Goal: Task Accomplishment & Management: Use online tool/utility

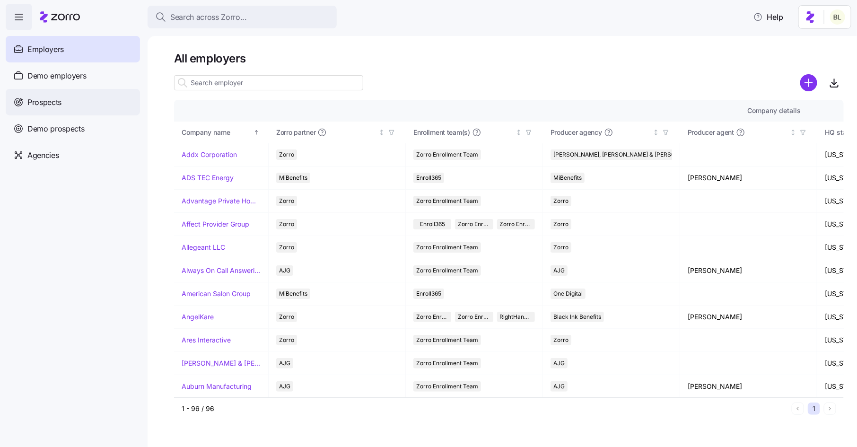
click at [84, 97] on div "Prospects" at bounding box center [73, 102] width 134 height 26
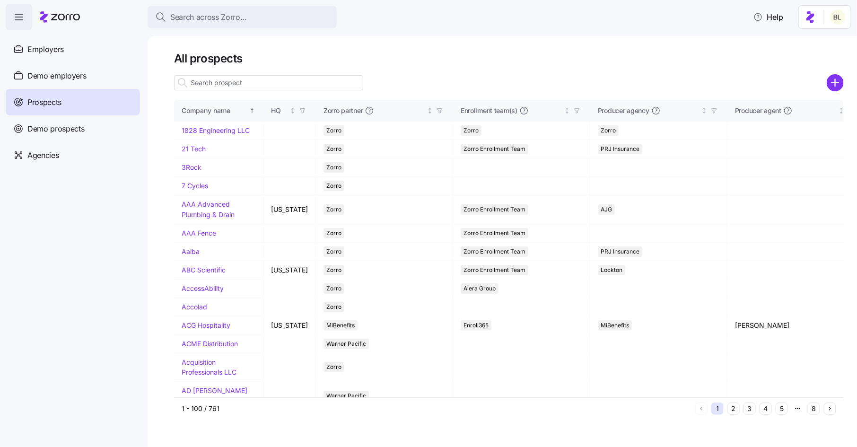
click at [298, 79] on input at bounding box center [268, 82] width 189 height 15
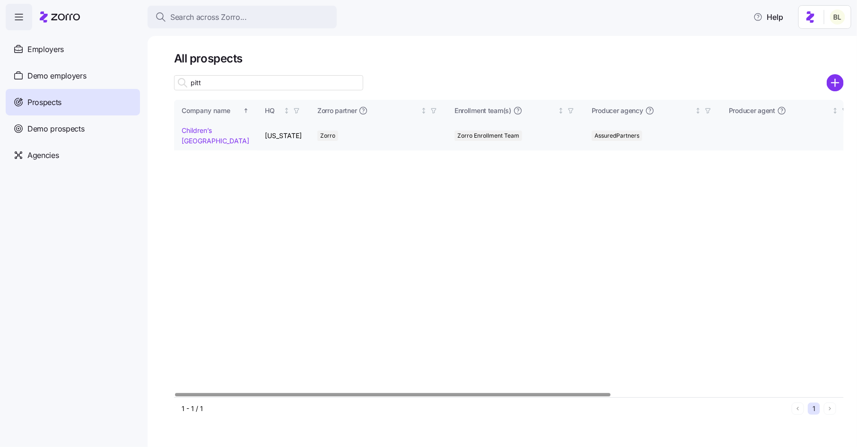
type input "pitt"
click at [201, 130] on link "Children’s Museum of Pittsburgh" at bounding box center [216, 135] width 68 height 18
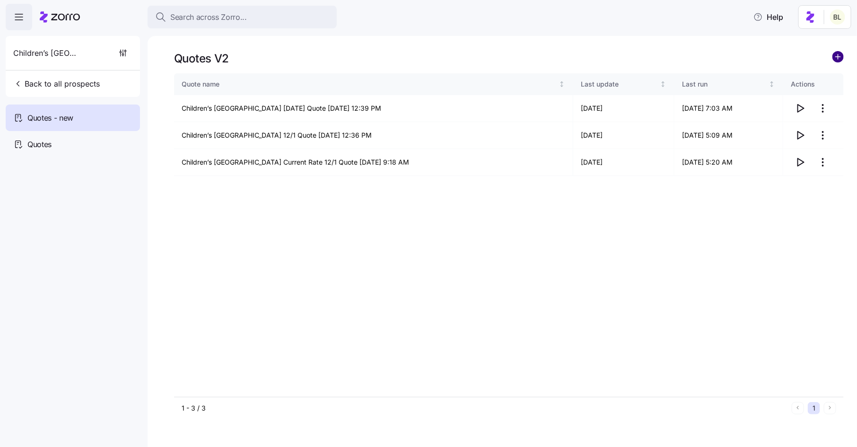
click at [836, 56] on circle "add icon" at bounding box center [837, 57] width 10 height 10
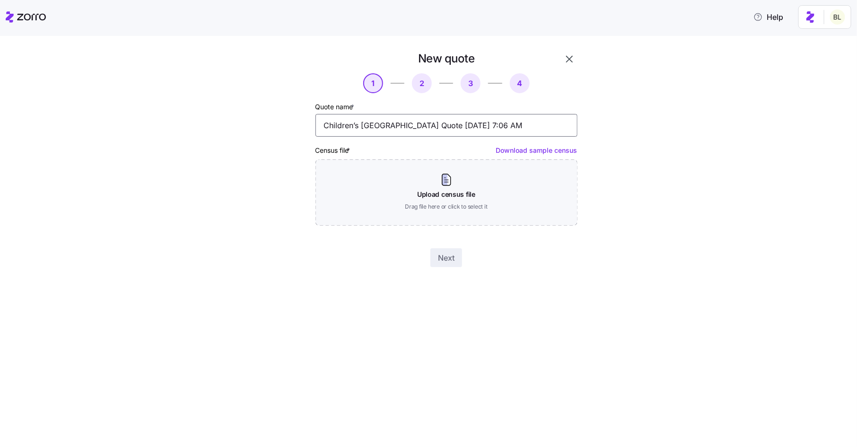
click at [447, 128] on input "Children’s Museum of Pittsburgh Quote 10/03/2025 7:06 AM" at bounding box center [446, 125] width 262 height 23
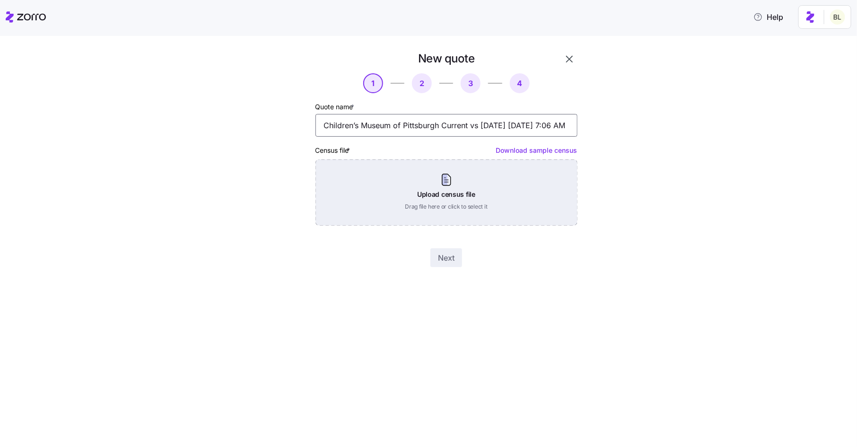
type input "Children’s Museum of Pittsburgh Current vs 1.1.26 10/03/2025 7:06 AM"
click at [458, 177] on div "Upload census file Drag file here or click to select it" at bounding box center [446, 192] width 262 height 66
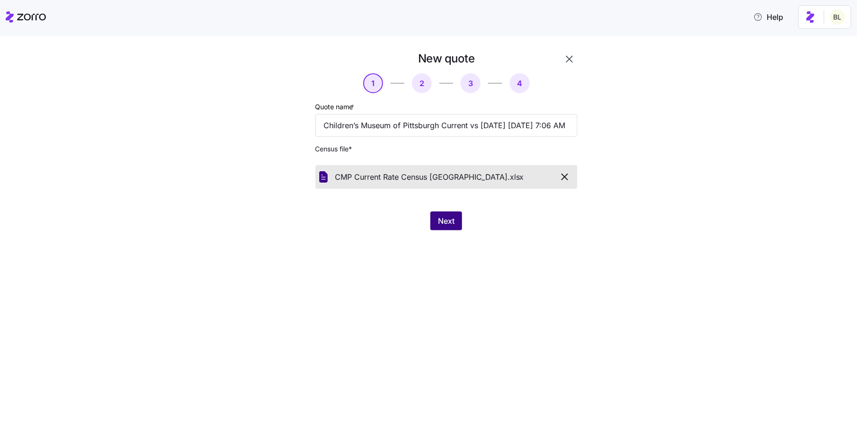
click at [447, 218] on span "Next" at bounding box center [446, 220] width 17 height 11
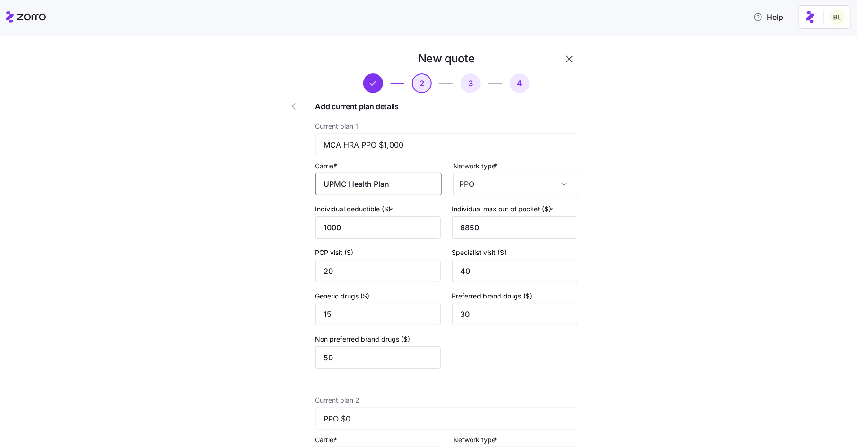
click at [407, 182] on input "UPMC Health Plan" at bounding box center [378, 184] width 126 height 23
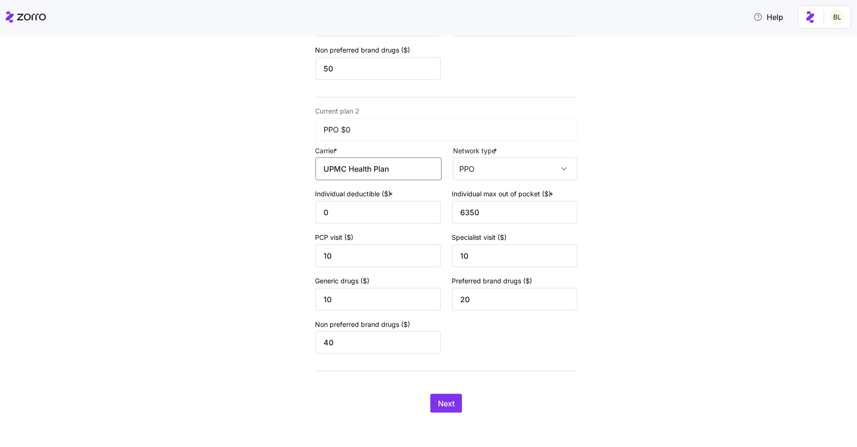
click at [416, 168] on input "UPMC Health Plan" at bounding box center [378, 168] width 126 height 23
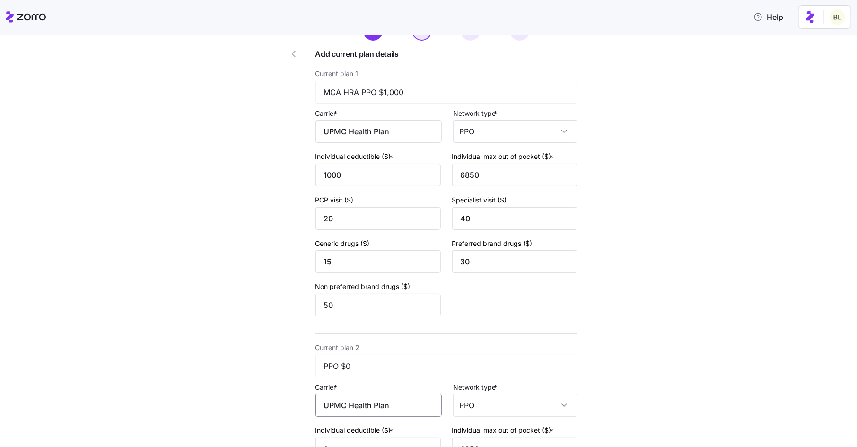
scroll to position [0, 0]
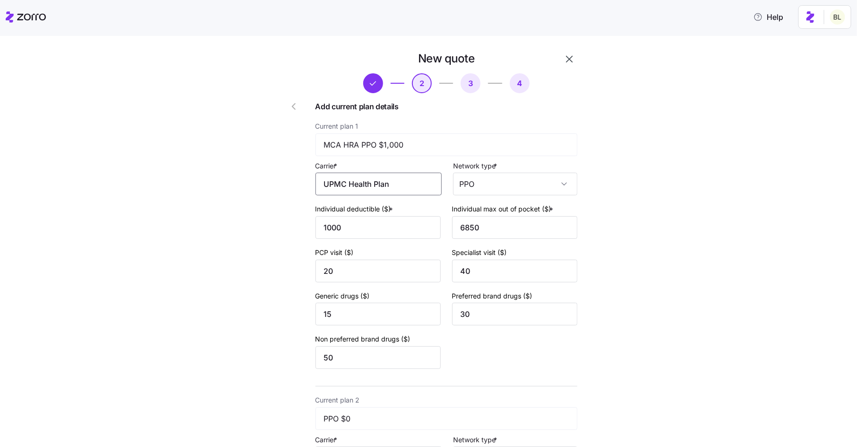
drag, startPoint x: 403, startPoint y: 188, endPoint x: 252, endPoint y: 166, distance: 152.8
click at [252, 166] on div "New quote 2 3 4 Add current plan details Current plan 1 MCA HRA PPO $1,000 Carr…" at bounding box center [434, 382] width 817 height 662
type input "UPMC"
click at [358, 185] on input "UPMC" at bounding box center [378, 184] width 126 height 23
click at [354, 213] on div "UPMC" at bounding box center [381, 212] width 117 height 21
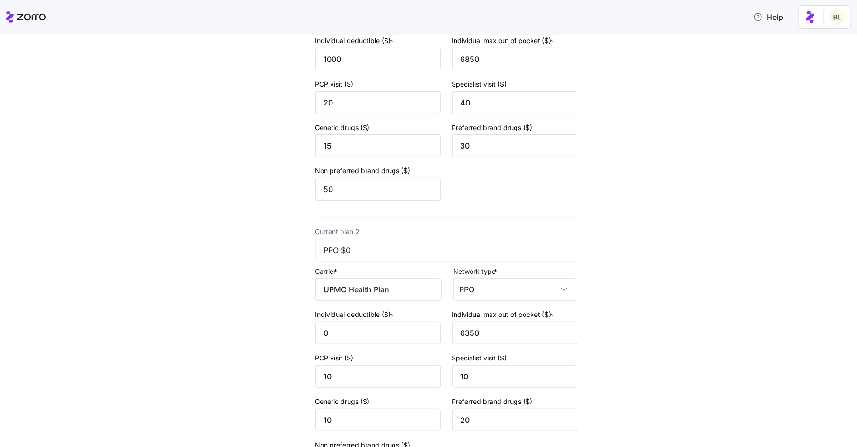
scroll to position [272, 0]
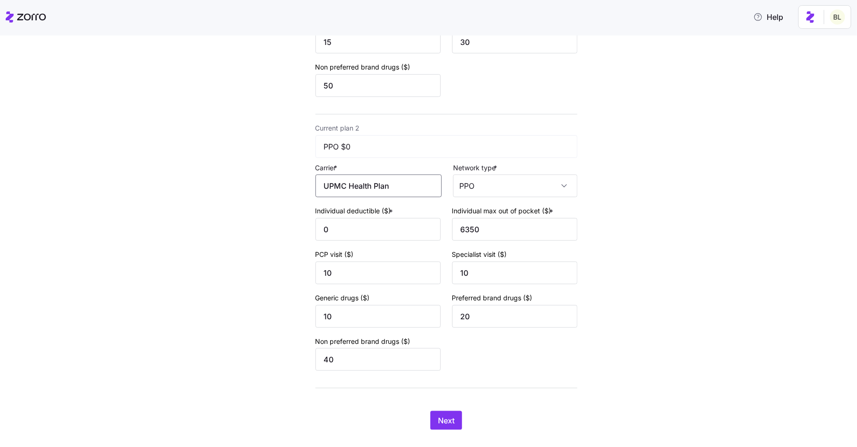
drag, startPoint x: 353, startPoint y: 190, endPoint x: 431, endPoint y: 208, distance: 80.5
click at [431, 208] on div "Current plan 2 PPO $0 Carrier * UPMC Health Plan Network type * PPO Individual …" at bounding box center [446, 248] width 262 height 252
click at [403, 214] on div "UPMC" at bounding box center [381, 215] width 117 height 21
type input "UPMC"
click at [439, 416] on button "Next" at bounding box center [446, 420] width 32 height 19
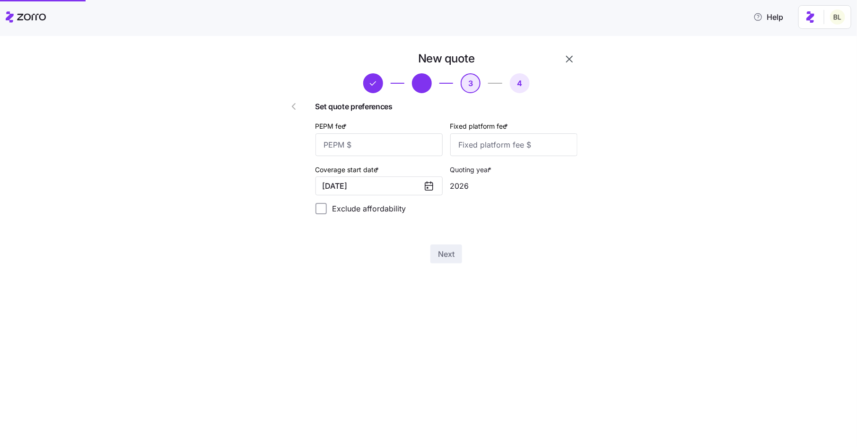
scroll to position [0, 0]
click at [419, 147] on input "PEPM fee *" at bounding box center [378, 144] width 127 height 23
type input "50"
type input "100"
click at [449, 256] on span "Next" at bounding box center [446, 253] width 17 height 11
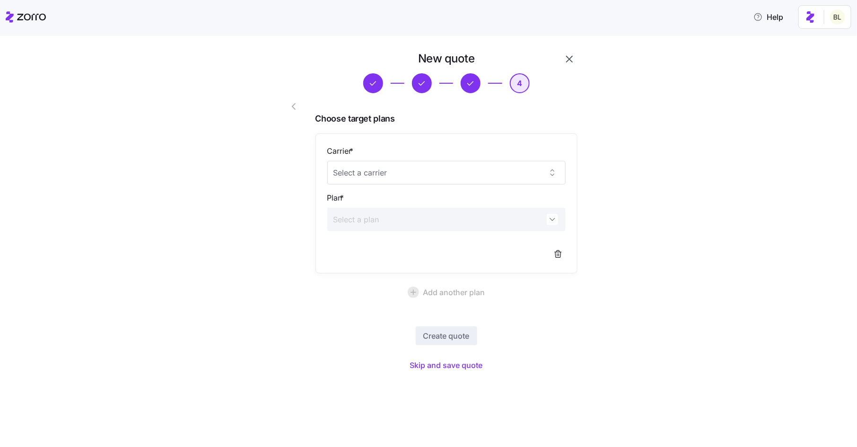
click at [568, 52] on button "button" at bounding box center [569, 59] width 16 height 16
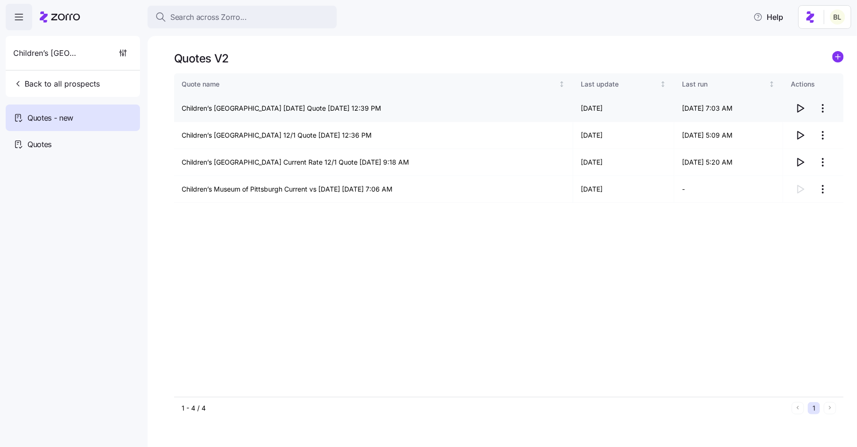
click at [799, 106] on icon "button" at bounding box center [799, 108] width 11 height 11
click at [802, 105] on icon "button" at bounding box center [799, 108] width 11 height 11
click at [822, 190] on html "Search across Zorro... Help Children’s Museum of Pittsburgh Back to all prospec…" at bounding box center [428, 220] width 857 height 441
click at [817, 208] on div "Continue setup" at bounding box center [785, 211] width 87 height 15
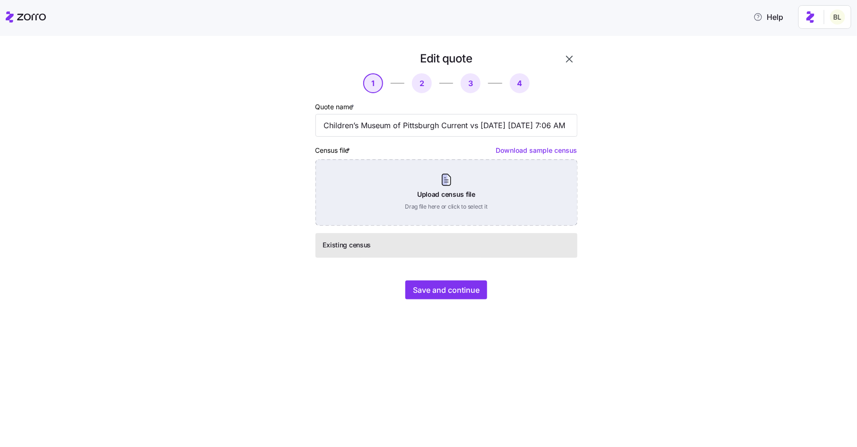
click at [470, 186] on div "Upload census file Drag file here or click to select it" at bounding box center [446, 192] width 262 height 66
click at [422, 196] on div "Upload census file Drag file here or click to select it" at bounding box center [446, 192] width 262 height 66
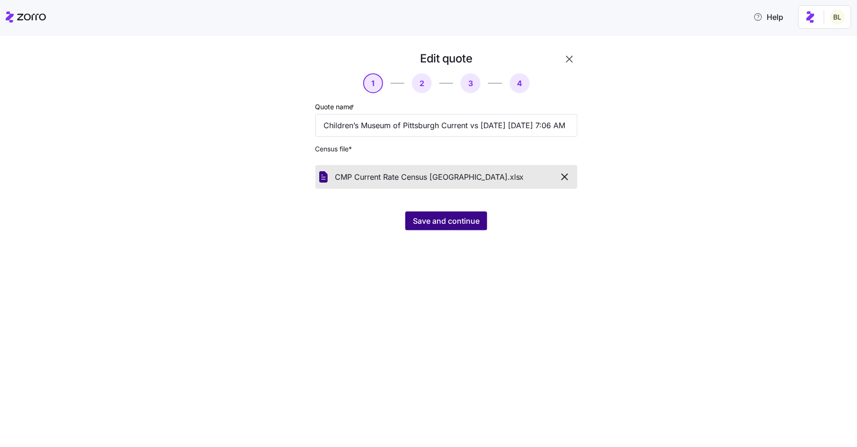
click at [438, 224] on span "Save and continue" at bounding box center [446, 220] width 67 height 11
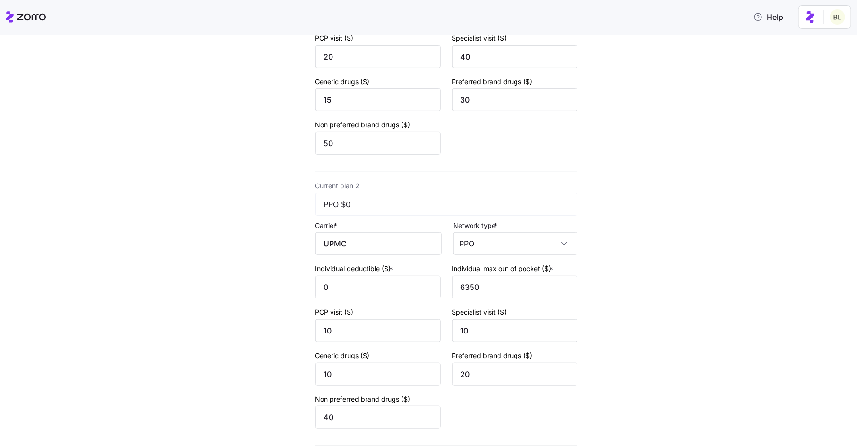
scroll to position [291, 0]
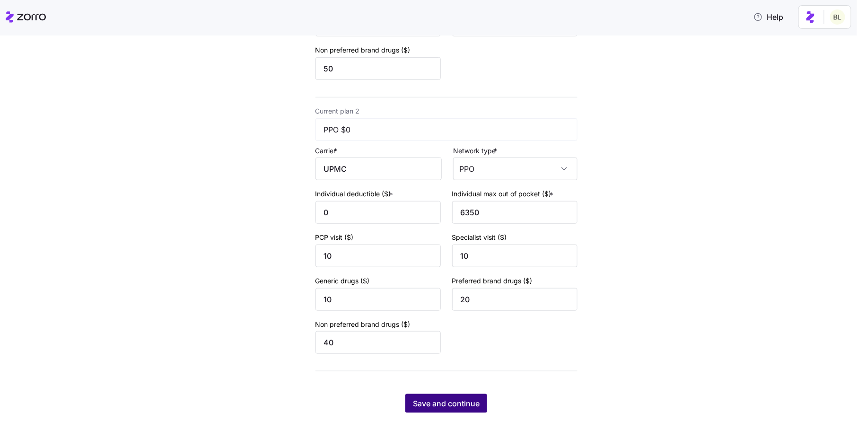
click at [475, 396] on button "Save and continue" at bounding box center [446, 403] width 82 height 19
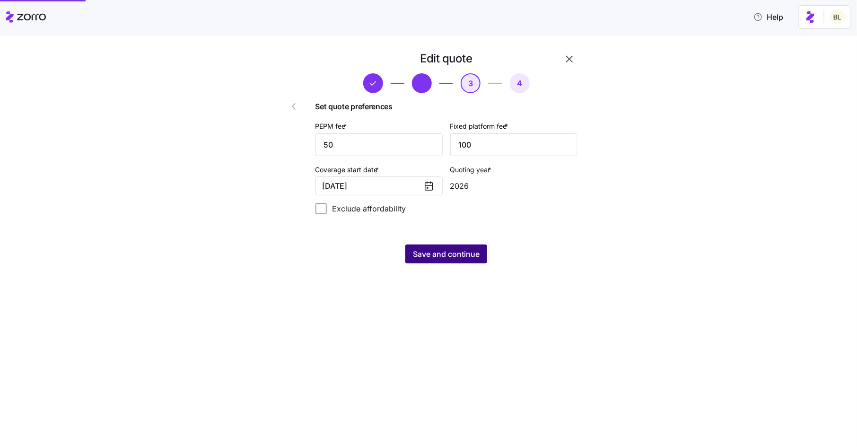
scroll to position [0, 0]
click at [430, 253] on span "Save and continue" at bounding box center [446, 253] width 67 height 11
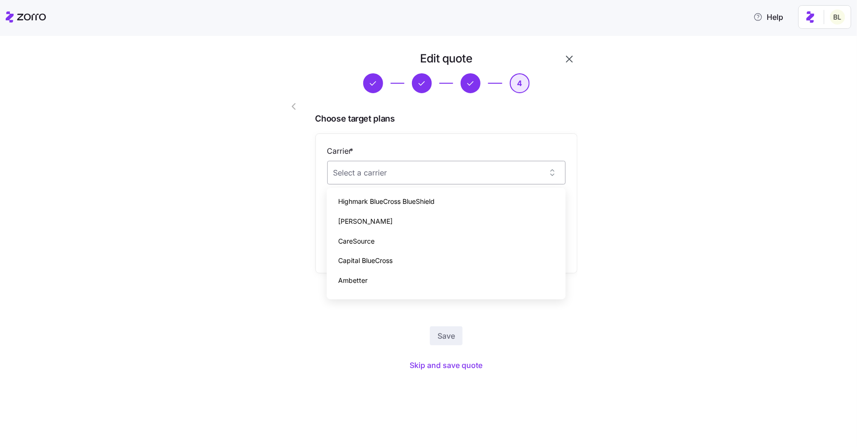
click at [400, 173] on input "Carrier *" at bounding box center [446, 173] width 238 height 24
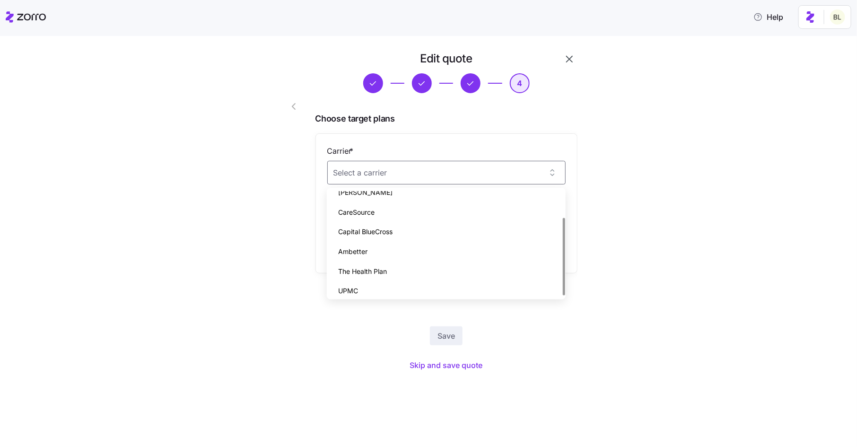
scroll to position [34, 0]
click at [387, 280] on div "UPMC" at bounding box center [445, 286] width 231 height 20
type input "UPMC"
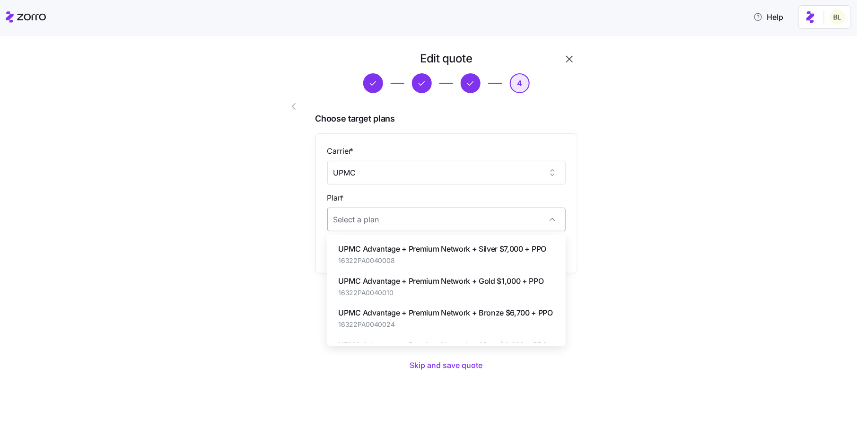
click at [400, 223] on input "Plan *" at bounding box center [446, 220] width 238 height 24
paste input "16322PA0040010"
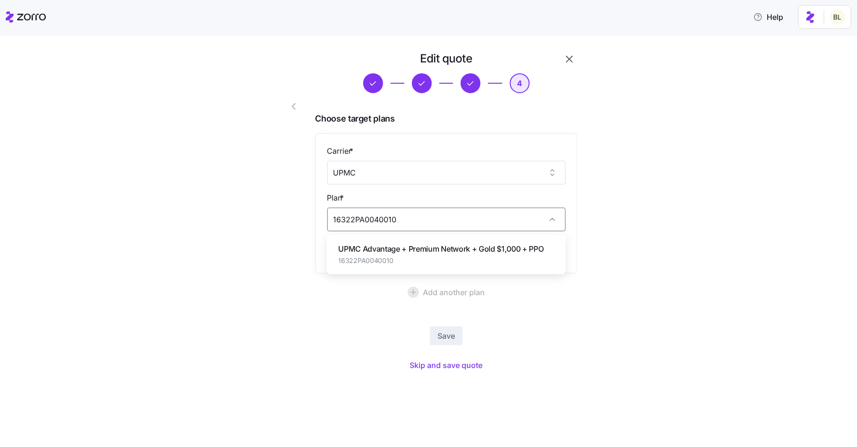
click at [431, 246] on span "UPMC Advantage + Premium Network + Gold $1,000 + PPO" at bounding box center [440, 249] width 205 height 12
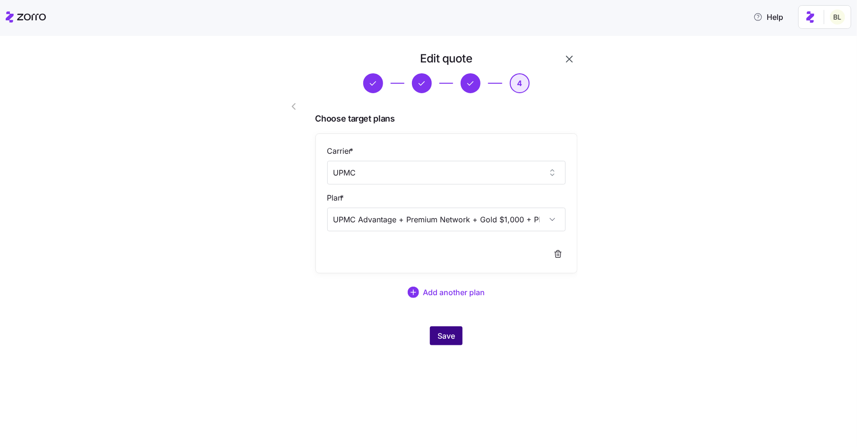
type input "UPMC Advantage + Premium Network + Gold $1,000 + PPO"
click at [450, 334] on span "Save" at bounding box center [445, 335] width 17 height 11
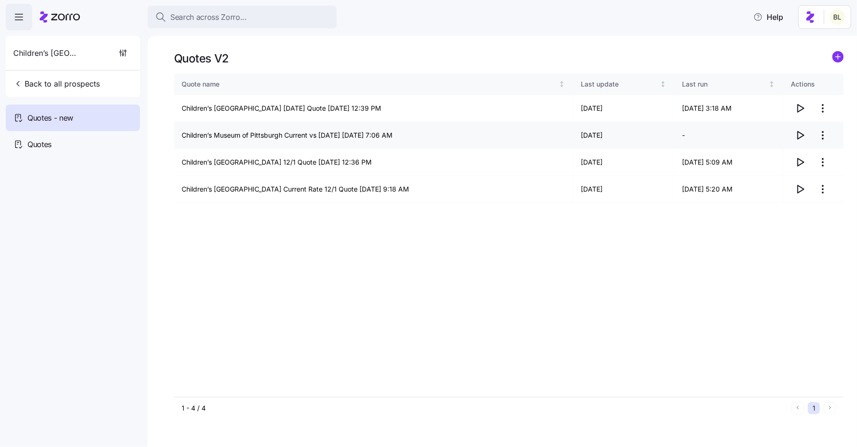
click at [800, 131] on icon "button" at bounding box center [799, 135] width 11 height 11
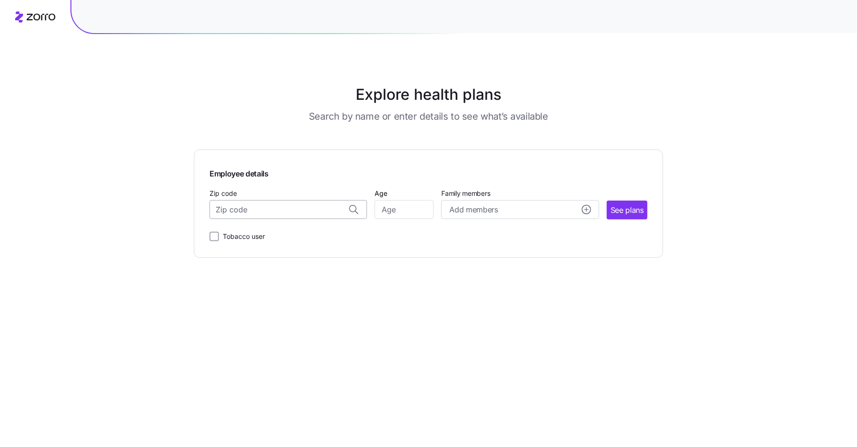
click at [261, 210] on input "Zip code" at bounding box center [287, 209] width 157 height 19
click at [261, 233] on span "15221, Allegheny County, PA" at bounding box center [286, 235] width 132 height 12
type input "15221, Allegheny County, PA"
click at [410, 207] on input "Age" at bounding box center [403, 209] width 59 height 19
type input "35"
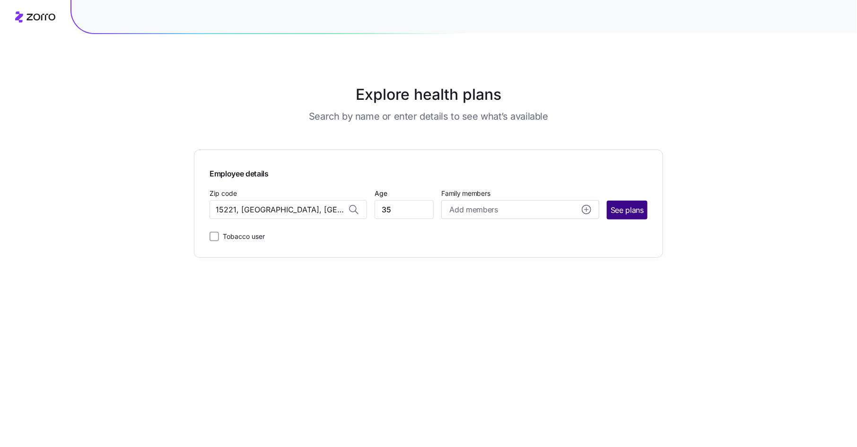
click at [632, 208] on span "See plans" at bounding box center [626, 210] width 33 height 12
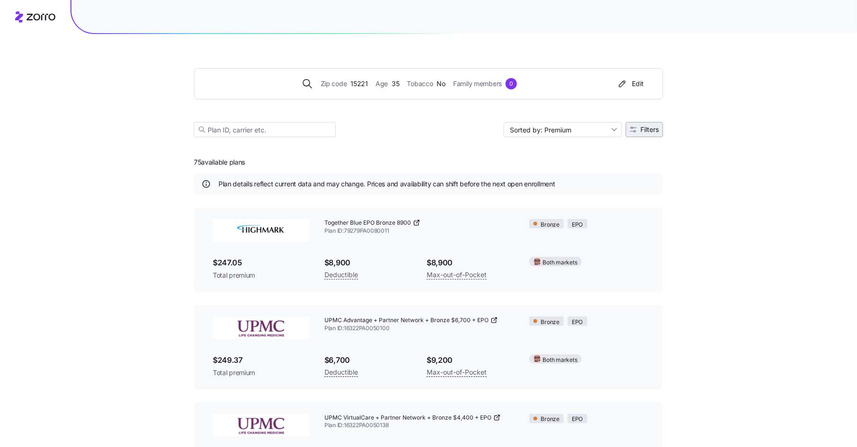
click at [650, 128] on span "Filters" at bounding box center [649, 129] width 18 height 7
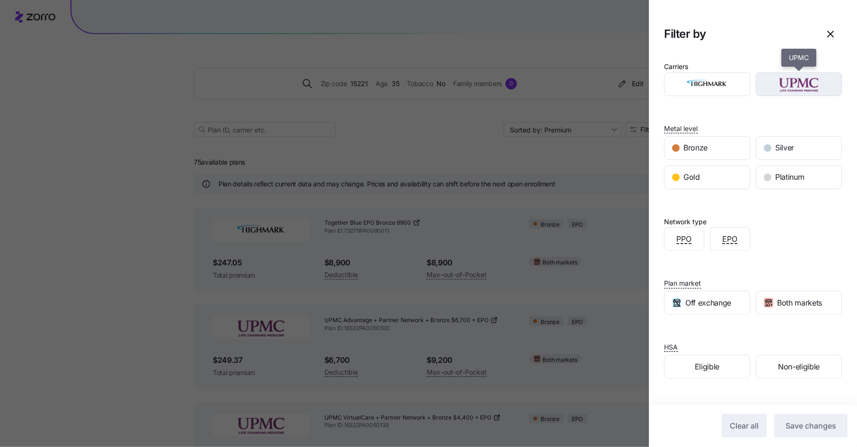
click at [782, 87] on img "button" at bounding box center [798, 84] width 69 height 19
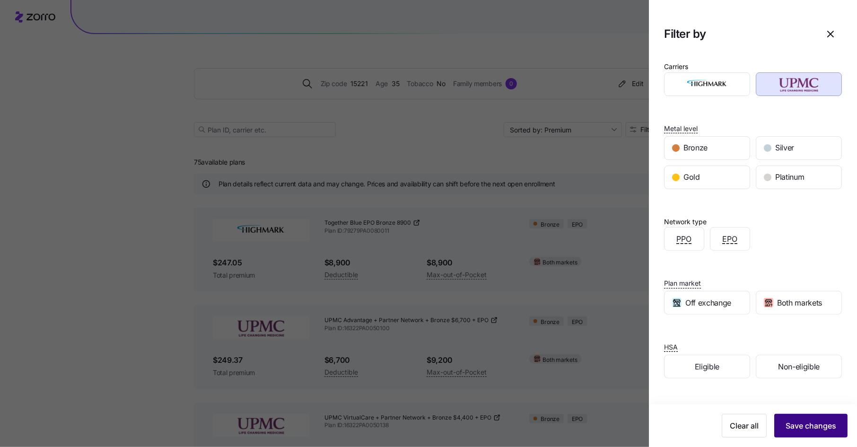
click at [793, 420] on span "Save changes" at bounding box center [810, 425] width 51 height 11
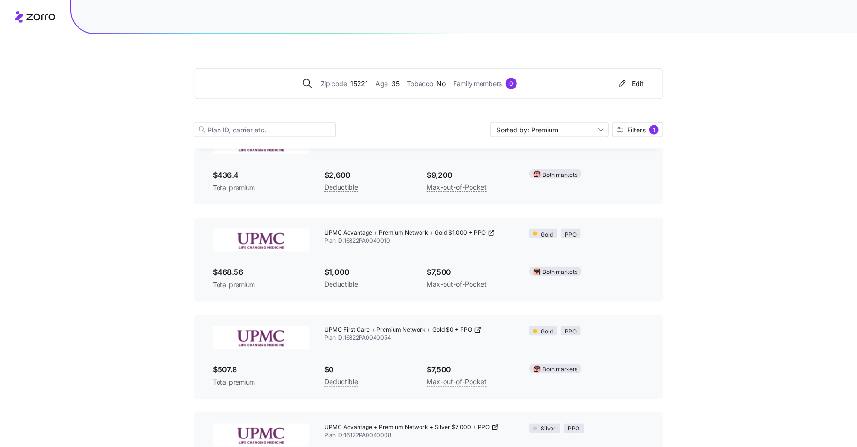
scroll to position [2335, 0]
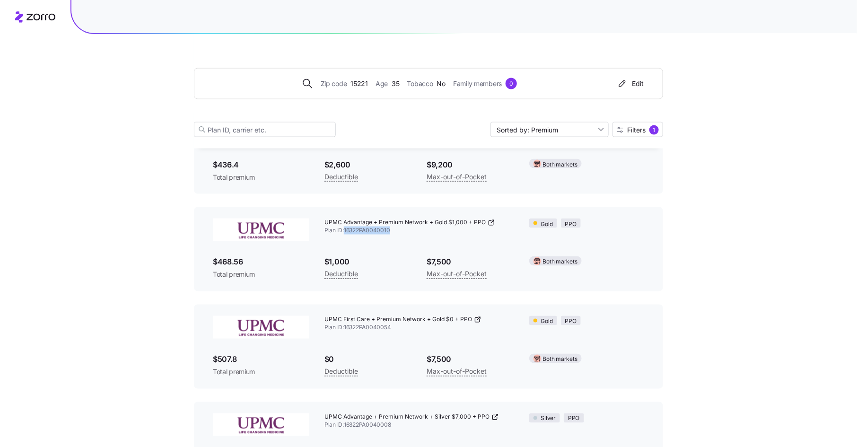
drag, startPoint x: 346, startPoint y: 231, endPoint x: 398, endPoint y: 237, distance: 51.8
click at [398, 237] on div "UPMC Advantage + Premium Network + Gold $1,000 + PPO Plan ID: 16322PA0040010" at bounding box center [419, 226] width 205 height 31
copy span "16322PA0040010"
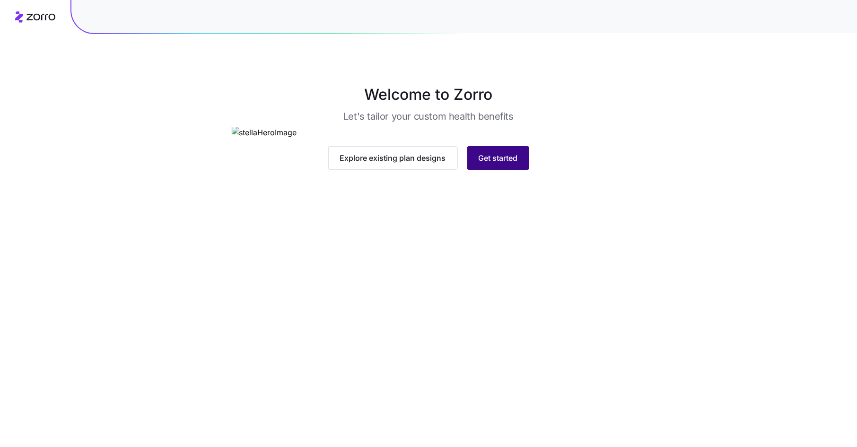
click at [516, 170] on button "Get started" at bounding box center [498, 158] width 62 height 24
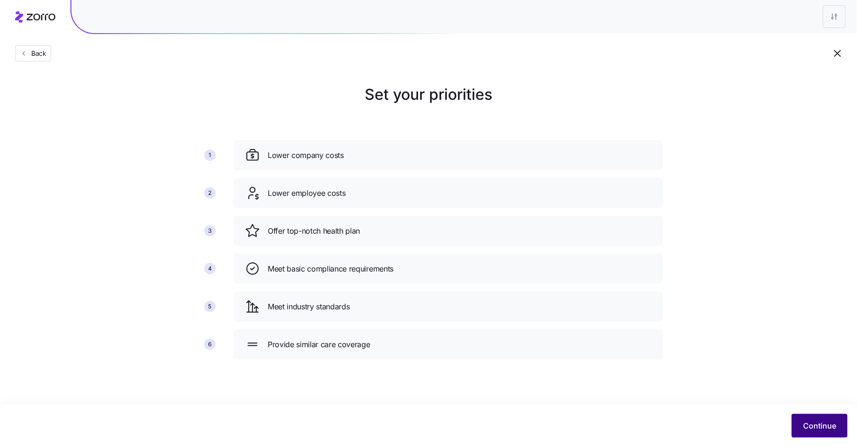
click at [797, 425] on button "Continue" at bounding box center [819, 426] width 56 height 24
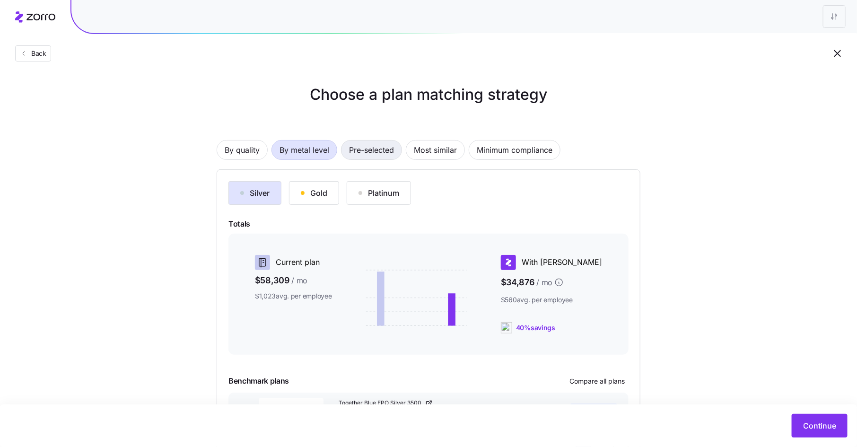
click at [374, 145] on span "Pre-selected" at bounding box center [371, 149] width 45 height 19
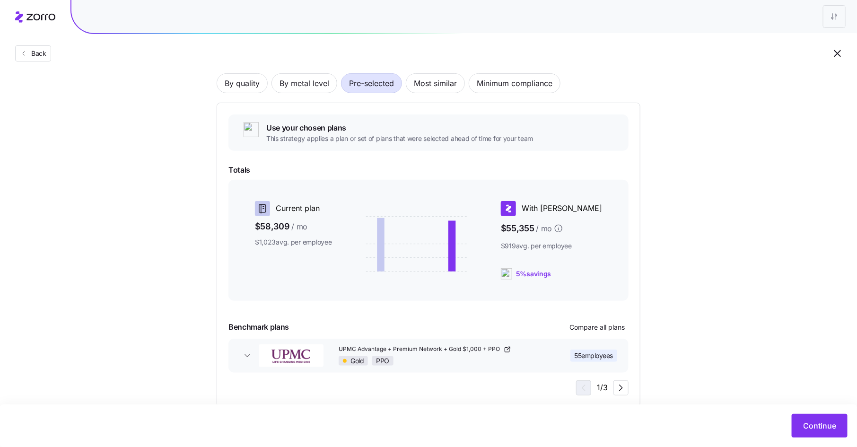
scroll to position [87, 0]
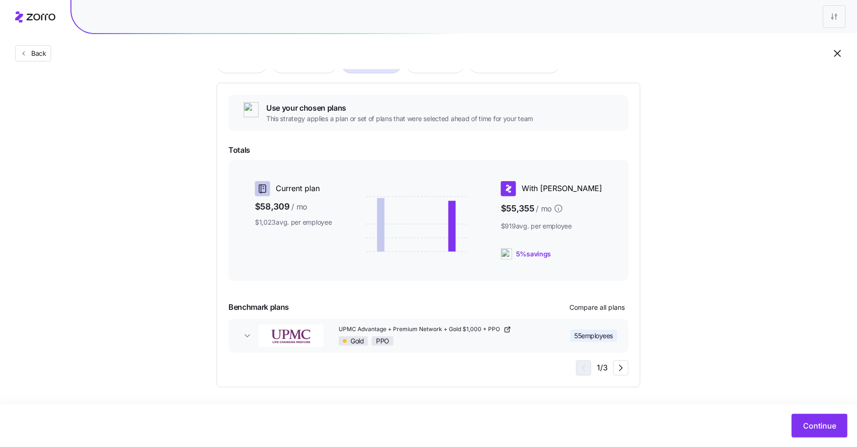
click at [463, 329] on span "UPMC Advantage + Premium Network + Gold $1,000 + PPO" at bounding box center [419, 329] width 163 height 8
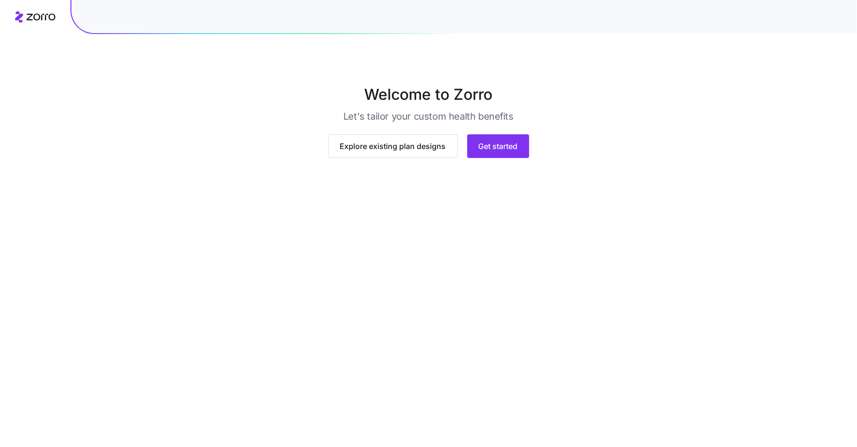
click at [494, 349] on main "Welcome to Zorro Let's tailor your custom health benefits Explore existing plan…" at bounding box center [428, 223] width 857 height 447
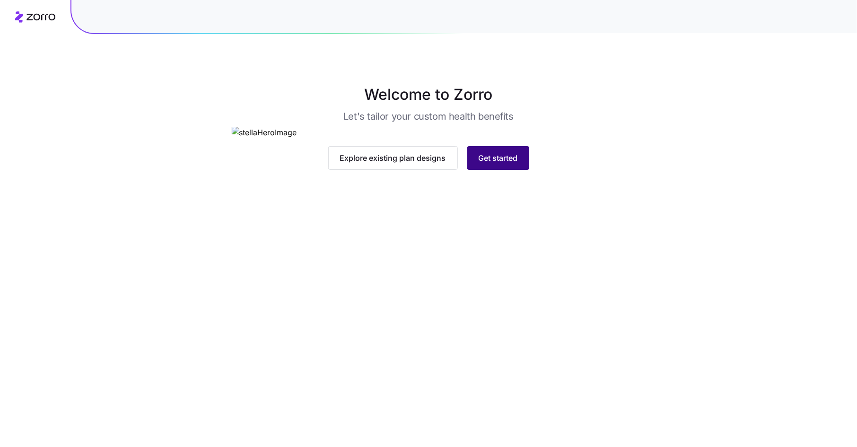
click at [498, 164] on span "Get started" at bounding box center [497, 157] width 39 height 11
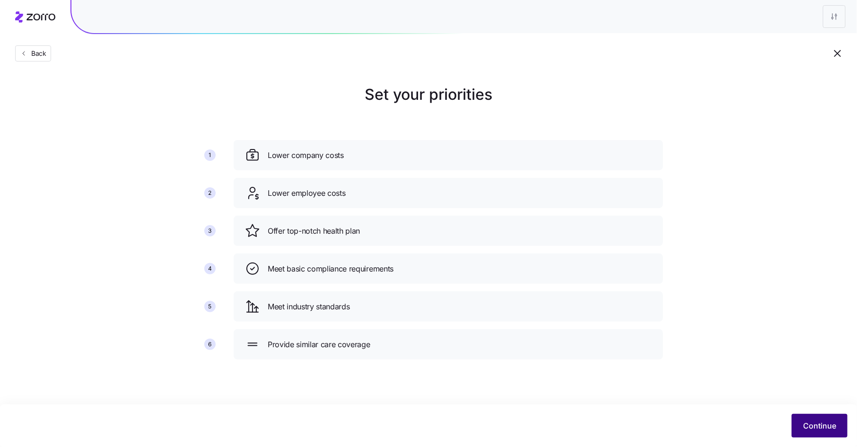
click at [823, 423] on span "Continue" at bounding box center [819, 425] width 33 height 11
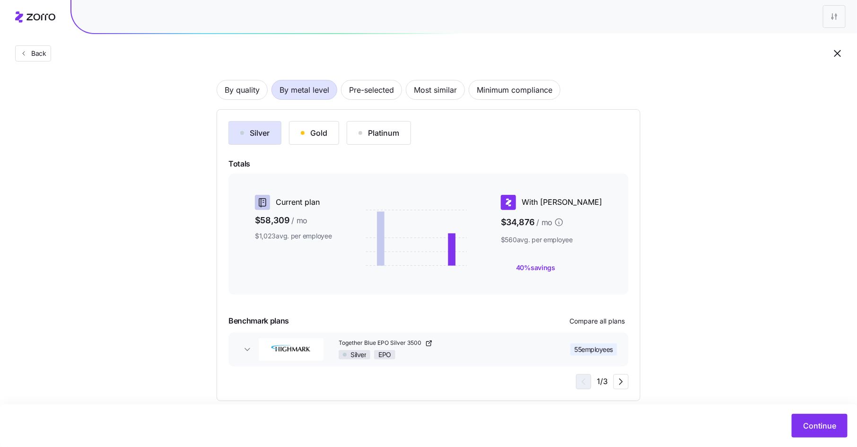
scroll to position [74, 0]
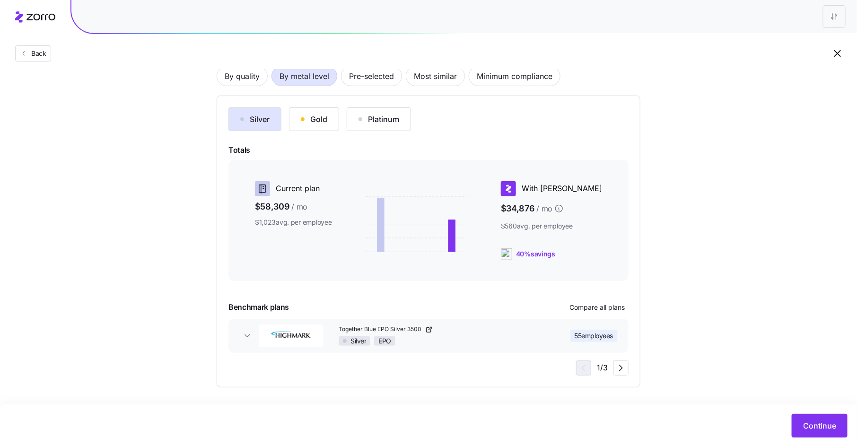
click at [373, 63] on div "Back" at bounding box center [428, 34] width 857 height 69
click at [371, 72] on span "Pre-selected" at bounding box center [371, 76] width 45 height 19
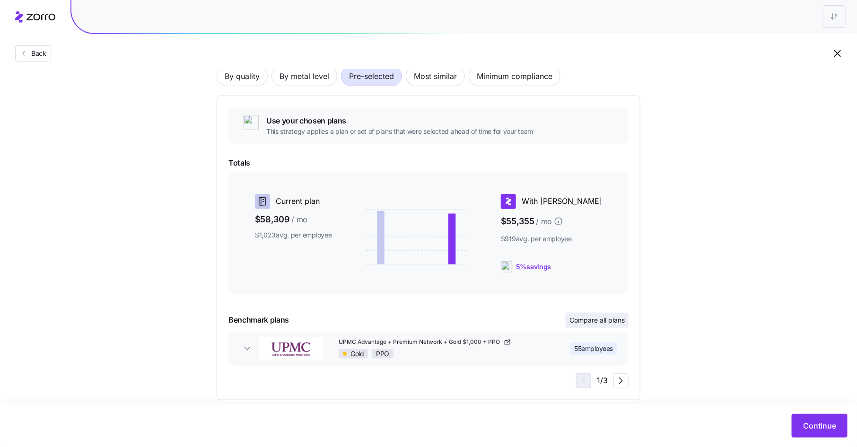
click at [609, 321] on span "Compare all plans" at bounding box center [596, 319] width 55 height 9
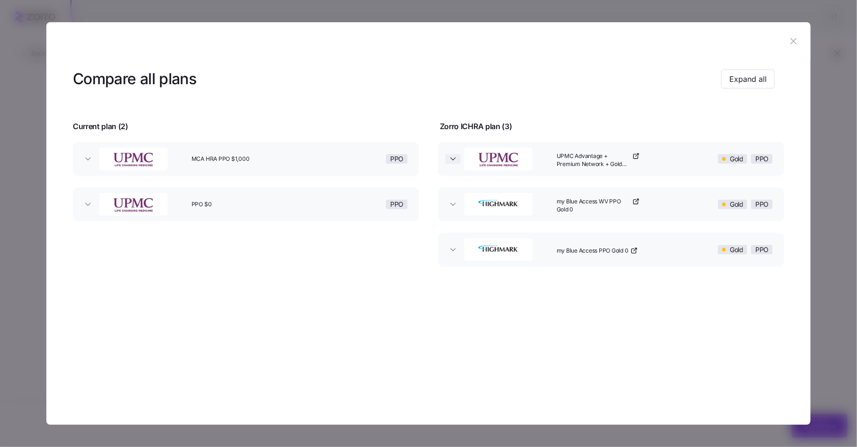
click at [452, 160] on icon "button" at bounding box center [452, 158] width 9 height 9
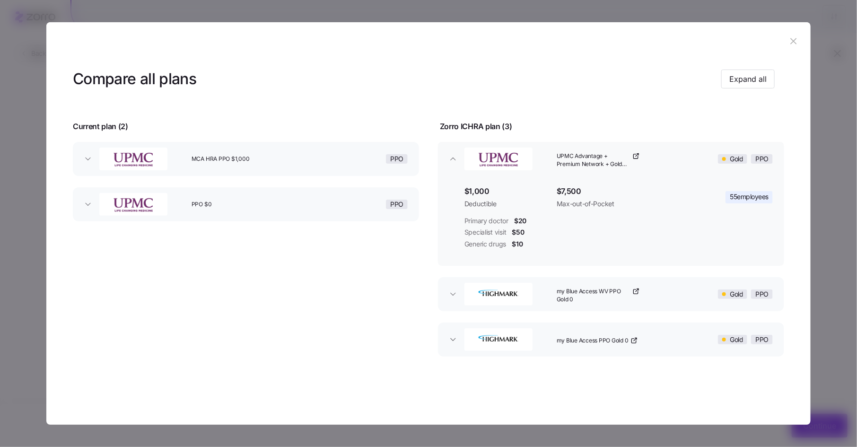
click at [597, 158] on span "UPMC Advantage + Premium Network + Gold $1,000 + PPO" at bounding box center [593, 160] width 74 height 16
click at [796, 43] on icon "button" at bounding box center [793, 41] width 10 height 10
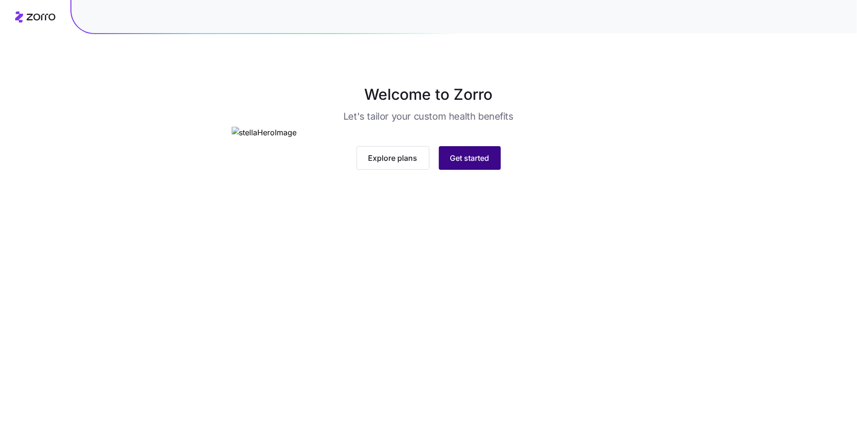
click at [480, 164] on span "Get started" at bounding box center [469, 157] width 39 height 11
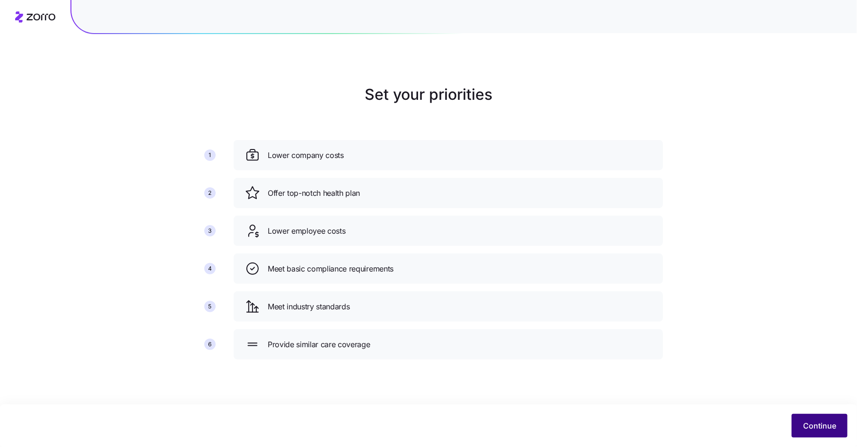
click at [816, 426] on span "Continue" at bounding box center [819, 425] width 33 height 11
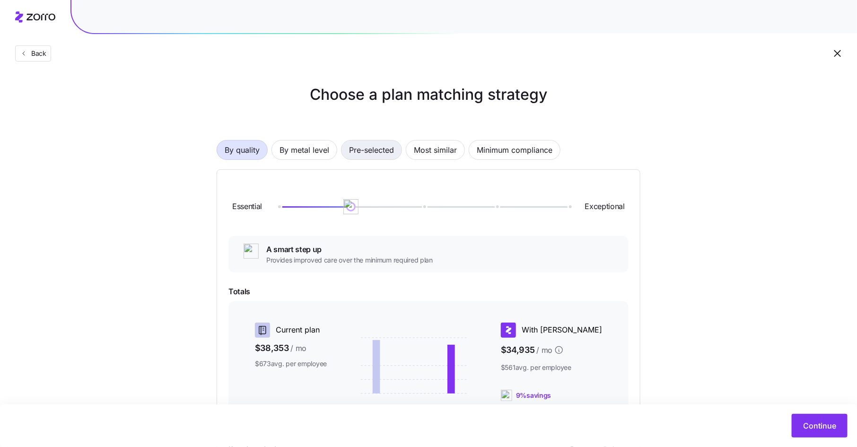
click at [375, 150] on span "Pre-selected" at bounding box center [371, 149] width 45 height 19
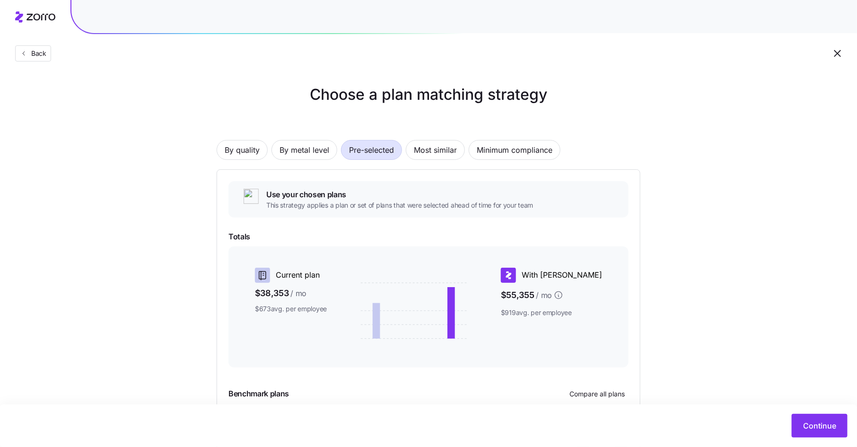
scroll to position [87, 0]
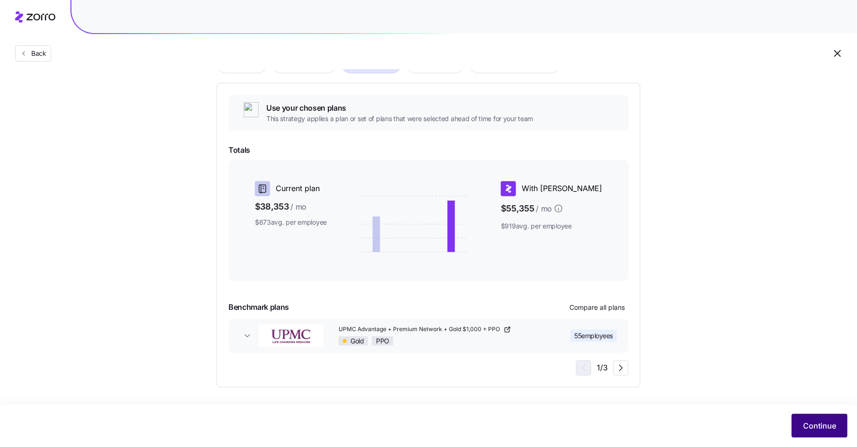
click at [812, 423] on span "Continue" at bounding box center [819, 425] width 33 height 11
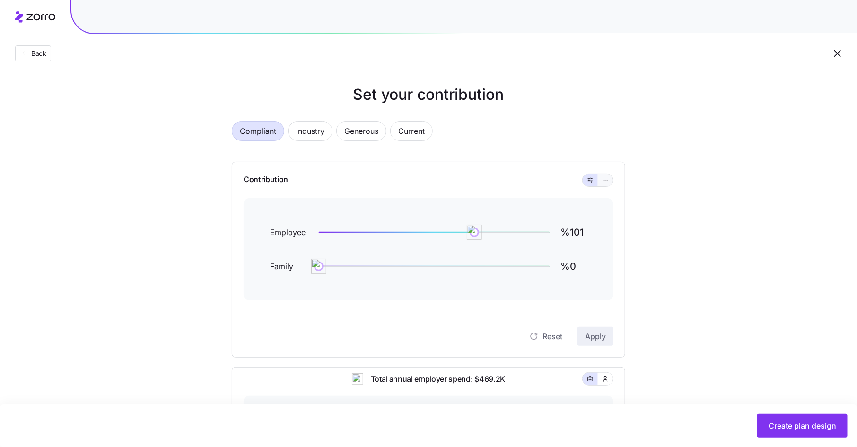
click at [604, 180] on icon "button" at bounding box center [605, 179] width 7 height 11
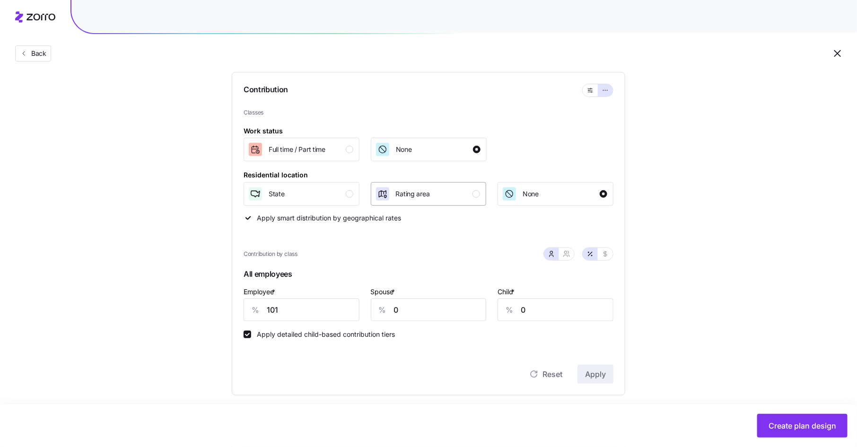
scroll to position [129, 0]
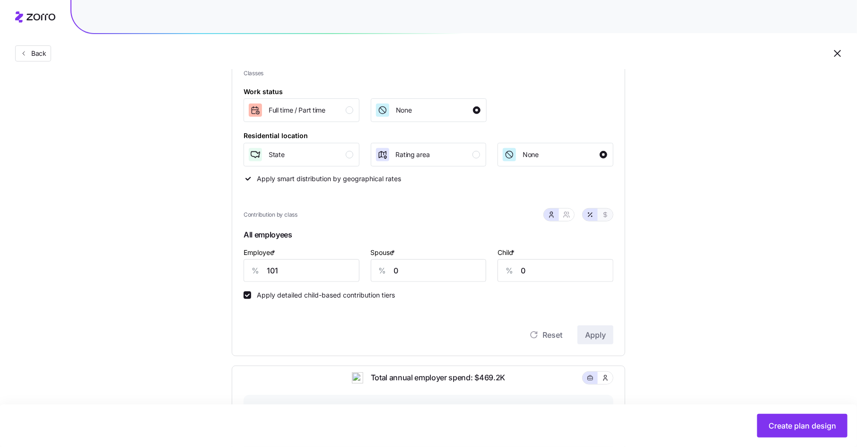
click at [607, 214] on icon "button" at bounding box center [605, 215] width 8 height 8
drag, startPoint x: 285, startPoint y: 270, endPoint x: 241, endPoint y: 269, distance: 44.4
click at [241, 269] on div "Contribution Classes Work status [DEMOGRAPHIC_DATA] / [DEMOGRAPHIC_DATA] None R…" at bounding box center [428, 194] width 393 height 323
type input "406"
click at [567, 216] on icon "button" at bounding box center [567, 215] width 8 height 8
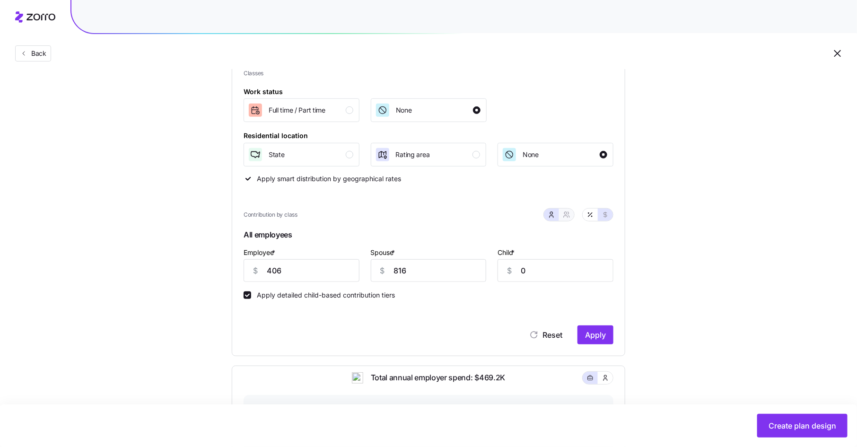
type input "1222"
drag, startPoint x: 471, startPoint y: 271, endPoint x: 445, endPoint y: 271, distance: 26.0
click at [445, 271] on div "$ 406" at bounding box center [476, 270] width 84 height 23
type input "8"
type input "824"
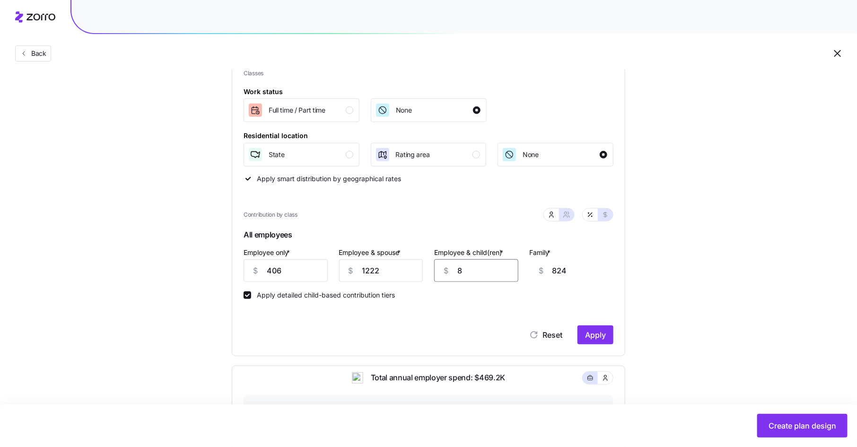
type input "81"
type input "897"
type input "816"
type input "1632"
type input "816"
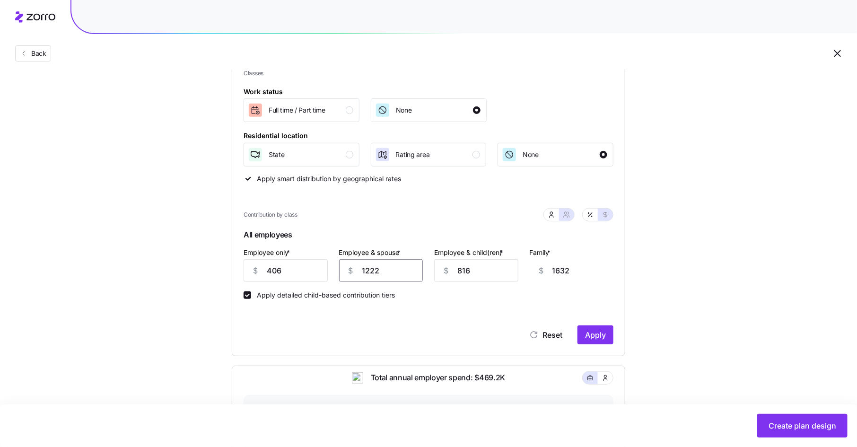
type input "1"
type input "411"
type input "10"
type input "420"
type input "108"
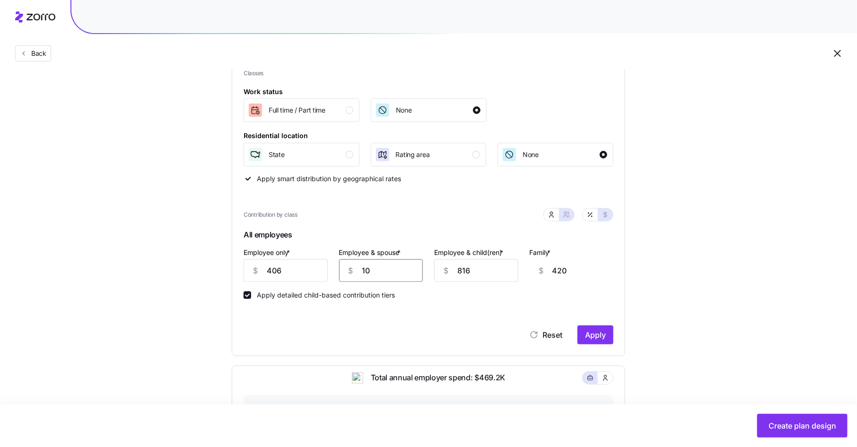
type input "518"
type input "1086"
type input "1496"
click at [549, 217] on icon "button" at bounding box center [551, 215] width 8 height 8
type input "680"
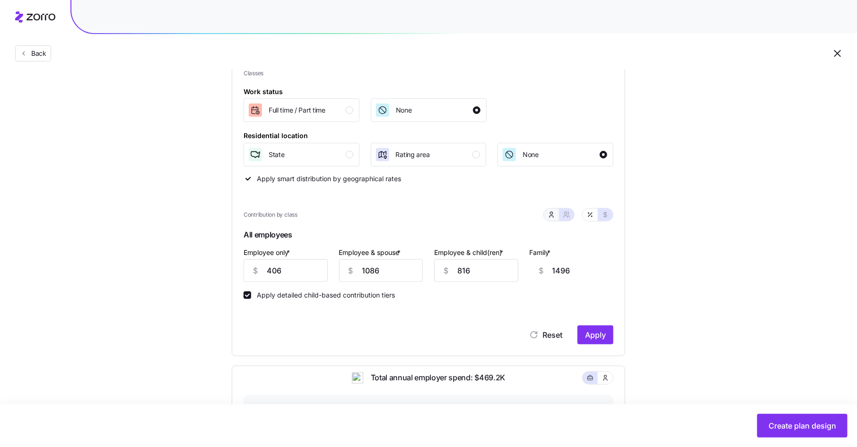
type input "256"
click at [570, 215] on icon "button" at bounding box center [567, 215] width 8 height 8
type input "1086"
type input "816"
click at [593, 335] on span "Apply" at bounding box center [595, 334] width 21 height 11
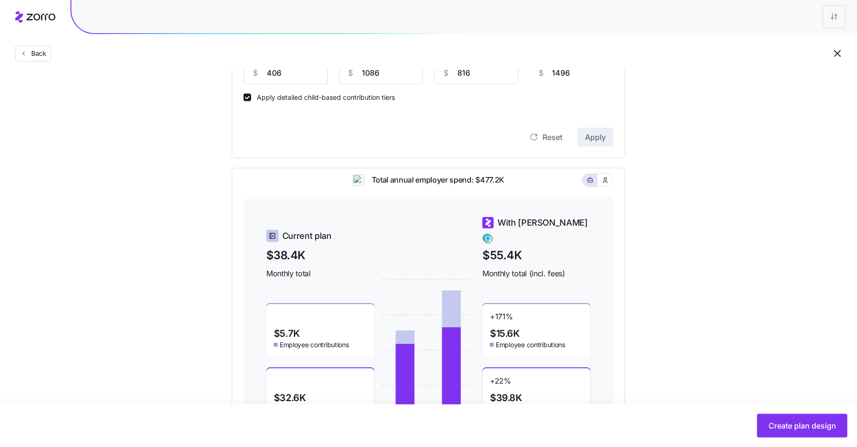
scroll to position [386, 0]
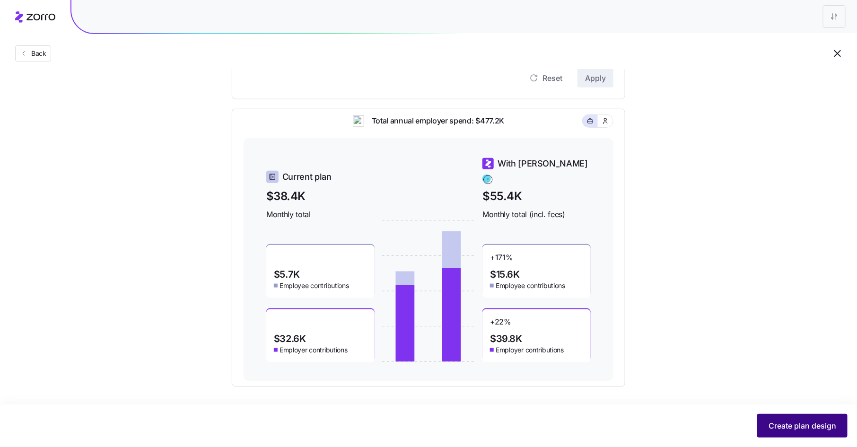
click at [789, 430] on span "Create plan design" at bounding box center [802, 425] width 68 height 11
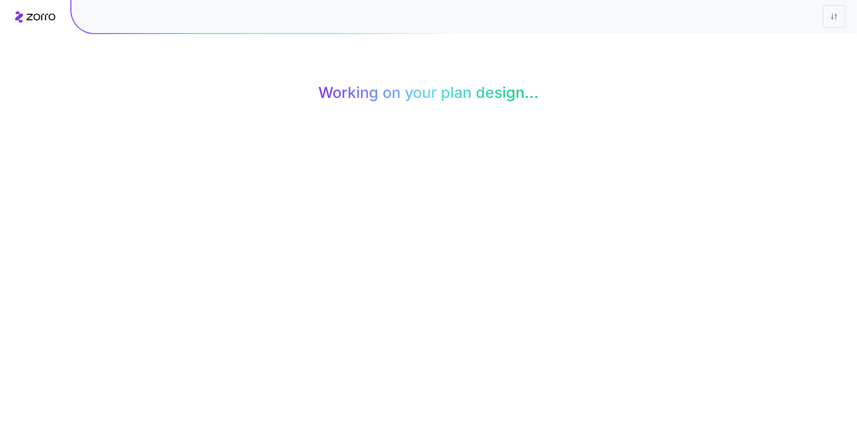
scroll to position [0, 0]
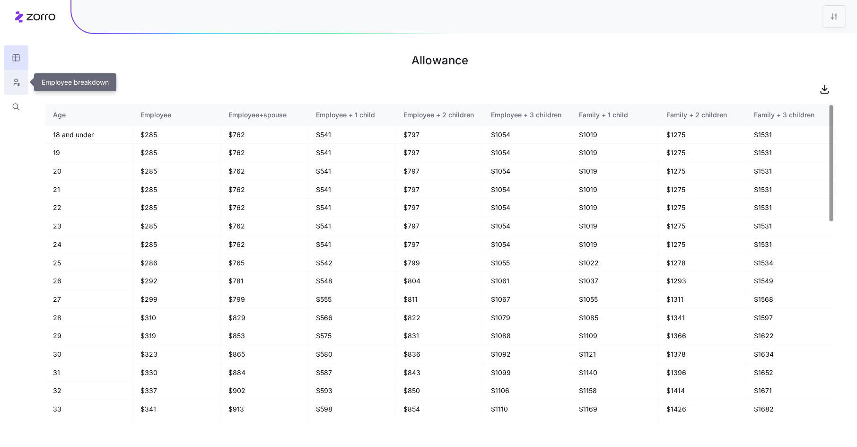
click at [16, 82] on icon "button" at bounding box center [16, 82] width 9 height 9
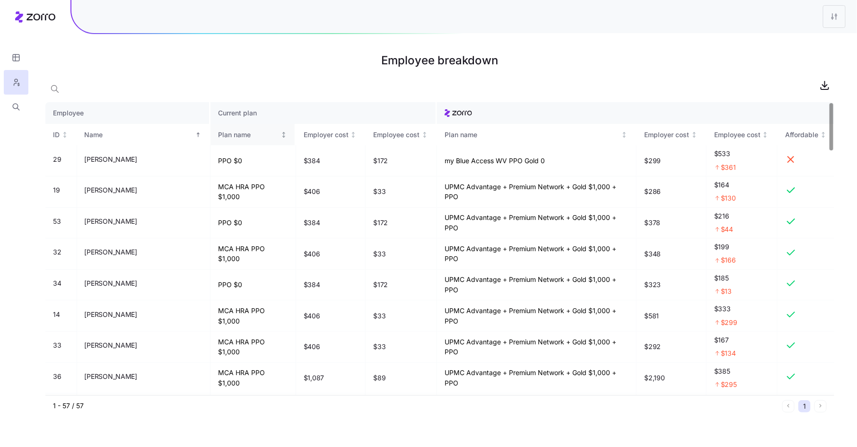
click at [218, 137] on div "Plan name" at bounding box center [248, 135] width 61 height 10
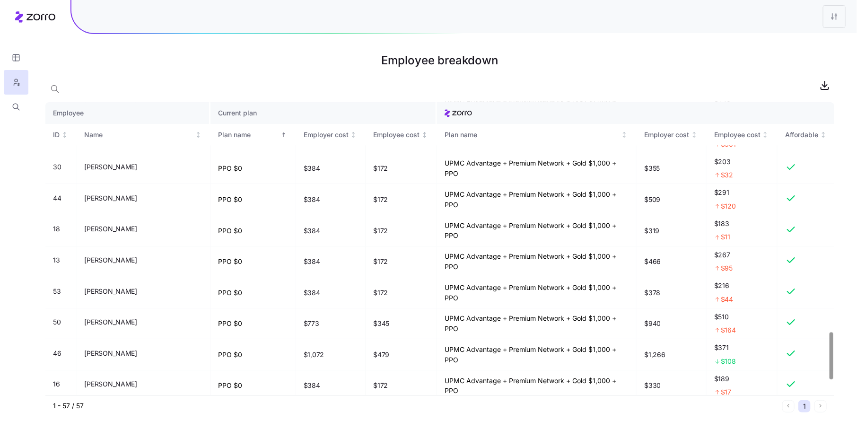
scroll to position [1508, 0]
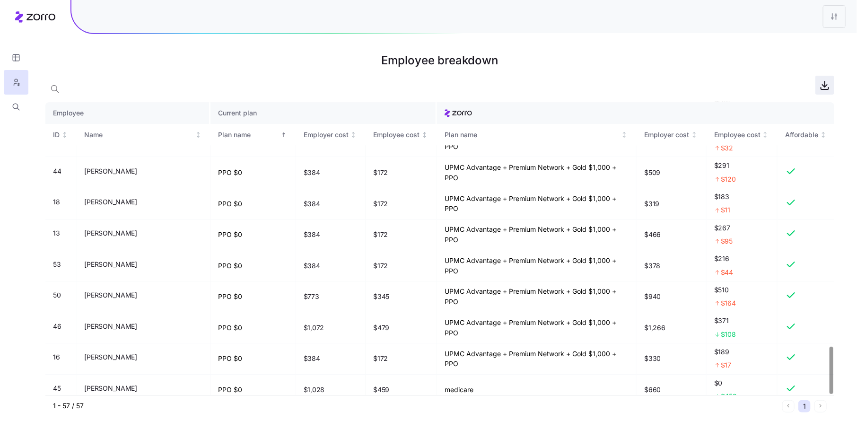
click at [826, 86] on icon "button" at bounding box center [824, 86] width 5 height 2
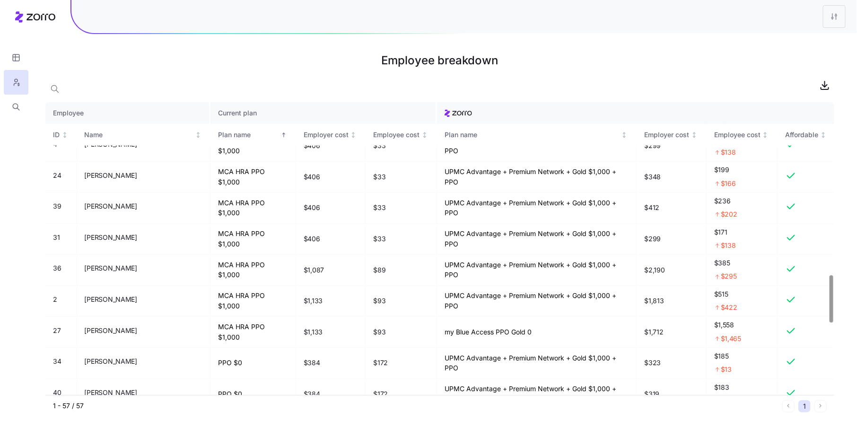
scroll to position [1066, 0]
